Goal: Share content

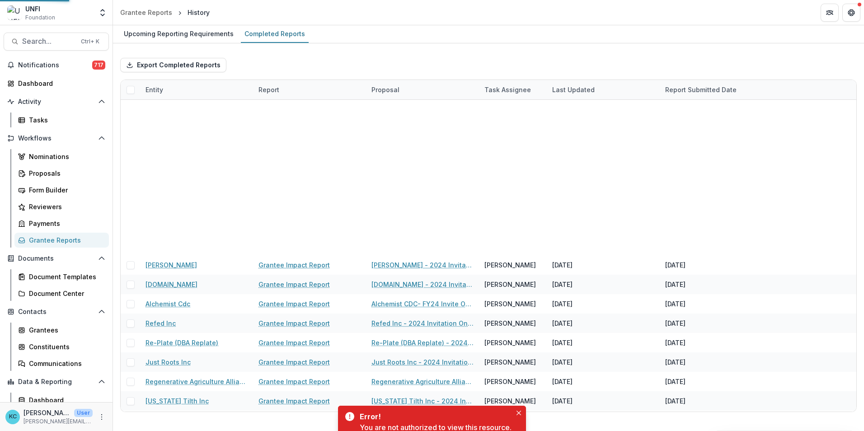
scroll to position [368, 0]
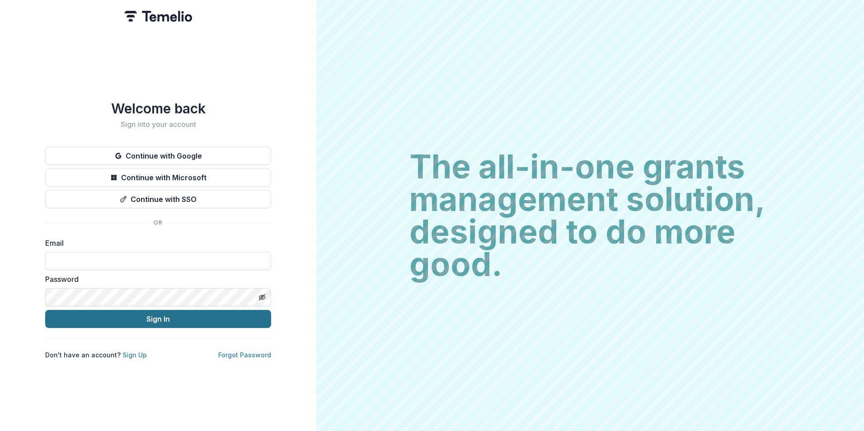
type input "**********"
click at [160, 317] on button "Sign In" at bounding box center [158, 319] width 226 height 18
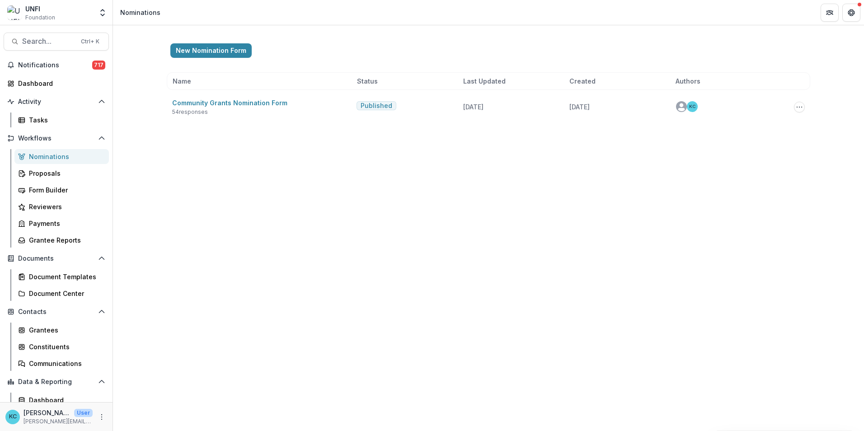
click at [56, 157] on div "Nominations" at bounding box center [65, 156] width 73 height 9
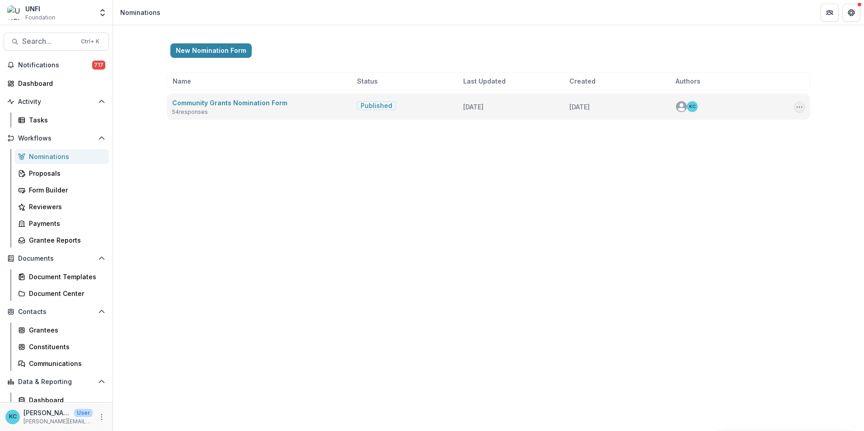
click at [801, 105] on icon "Options" at bounding box center [798, 106] width 7 height 7
click at [740, 122] on button "Copy Public Link" at bounding box center [753, 125] width 97 height 15
